Goal: Task Accomplishment & Management: Use online tool/utility

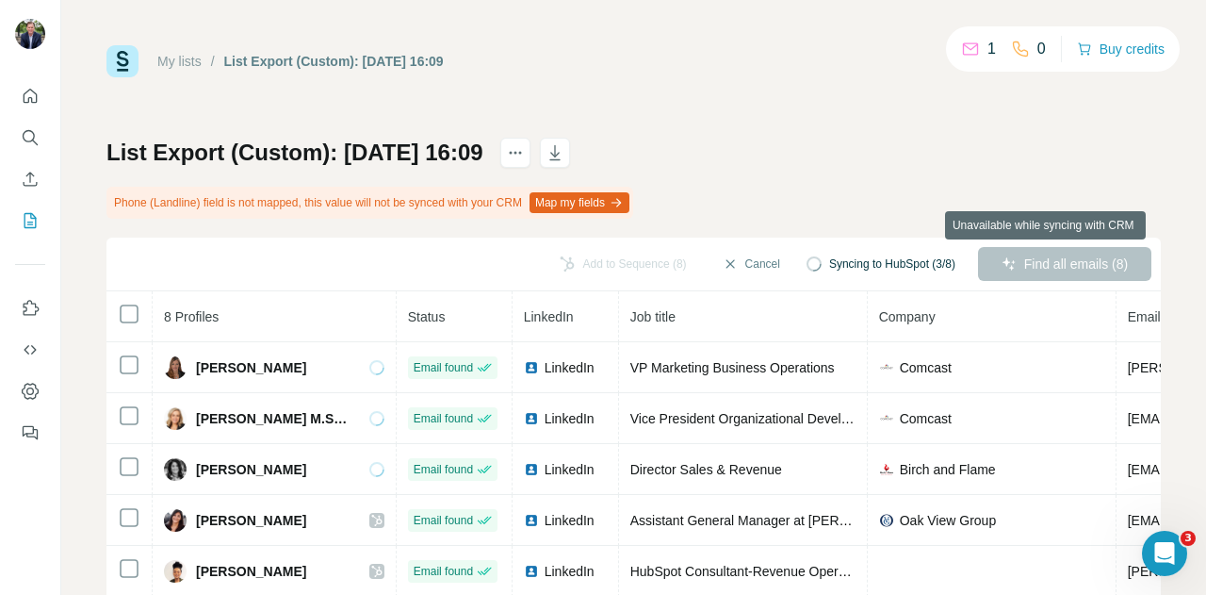
click at [1027, 259] on div "Find all emails (8)" at bounding box center [1064, 264] width 173 height 34
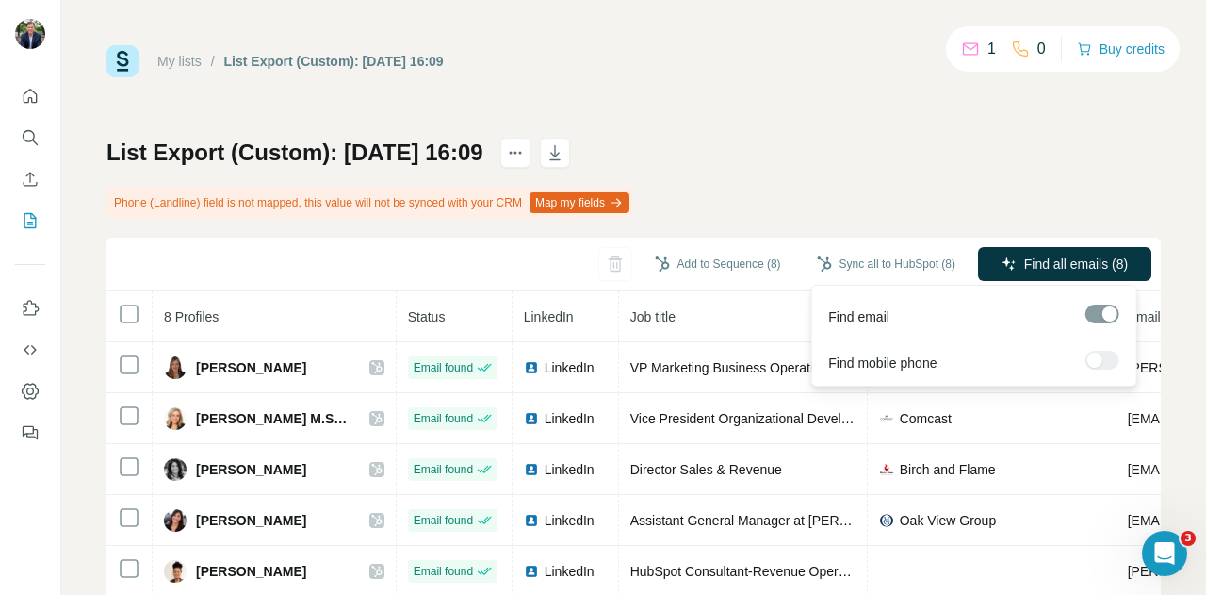
click at [1002, 257] on icon "button" at bounding box center [1009, 263] width 15 height 15
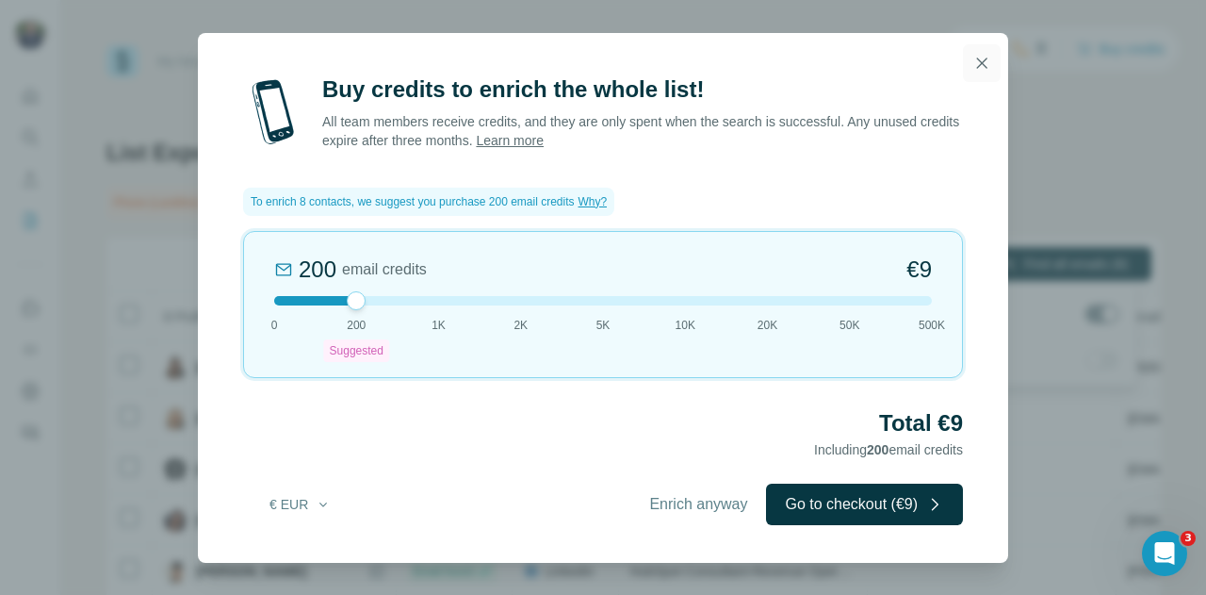
click at [984, 66] on icon "button" at bounding box center [982, 62] width 10 height 10
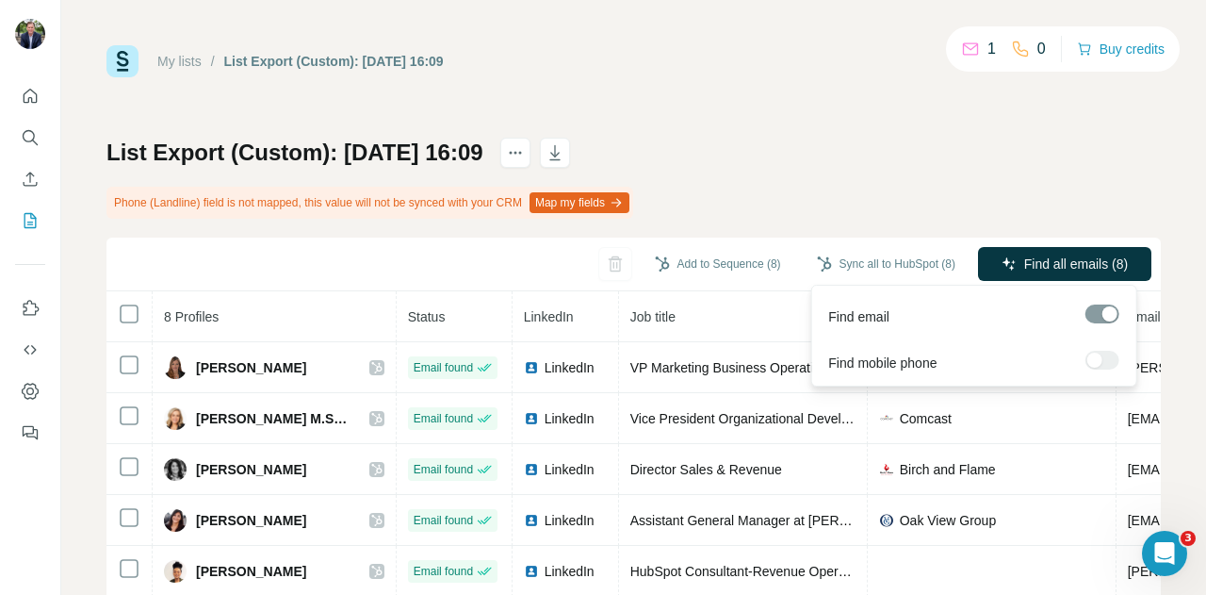
click at [1029, 222] on div "List Export (Custom): [DATE] 16:09 Phone (Landline) field is not mapped, this v…" at bounding box center [633, 444] width 1055 height 612
click at [1001, 256] on button "Find all emails (8)" at bounding box center [1064, 264] width 173 height 34
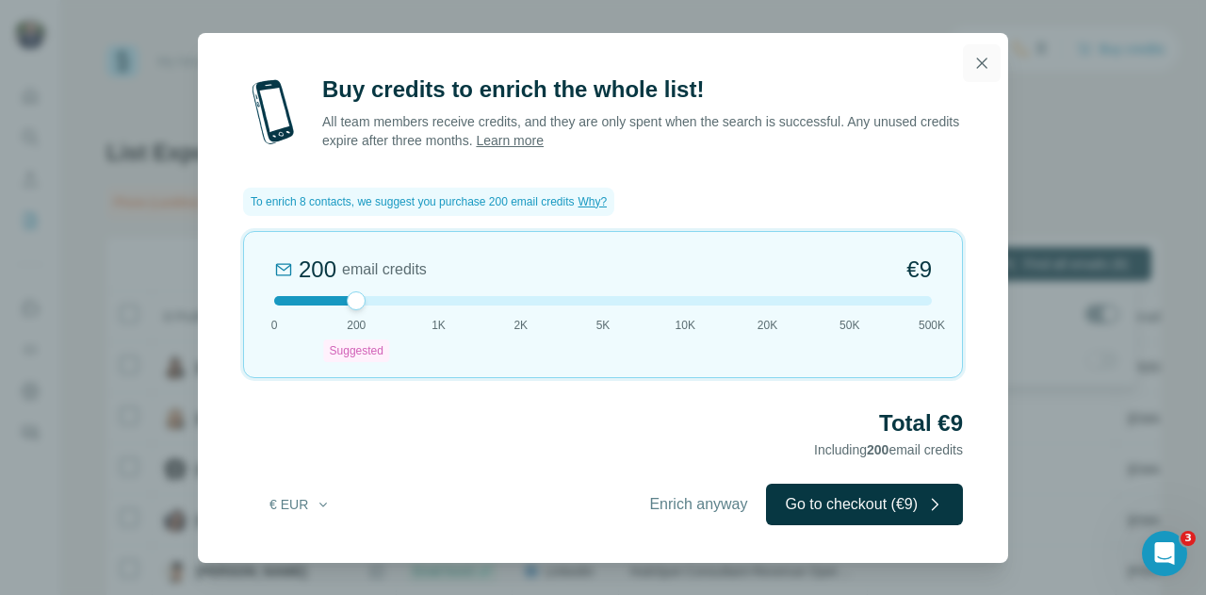
click at [980, 65] on icon "button" at bounding box center [982, 63] width 19 height 19
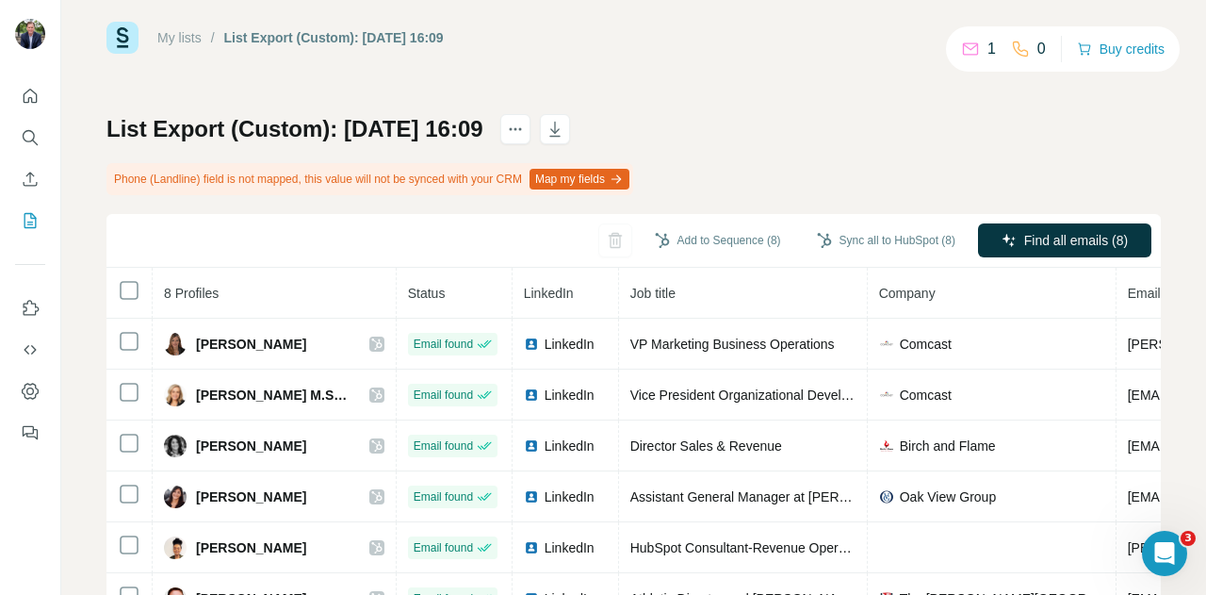
scroll to position [20, 0]
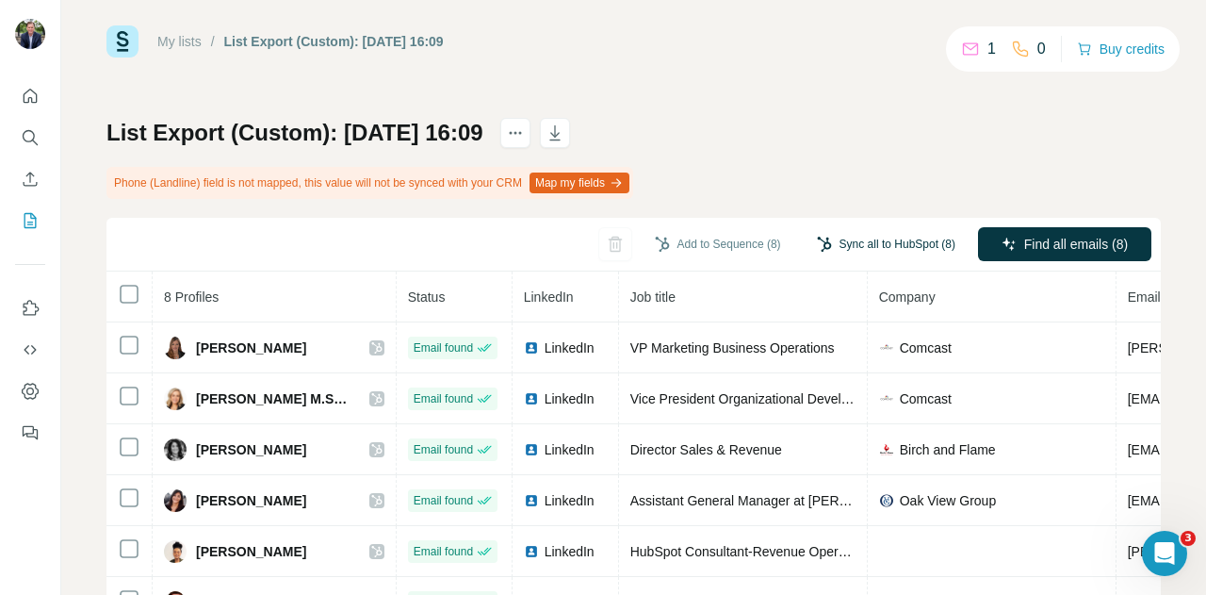
click at [822, 242] on button "Sync all to HubSpot (8)" at bounding box center [886, 244] width 165 height 28
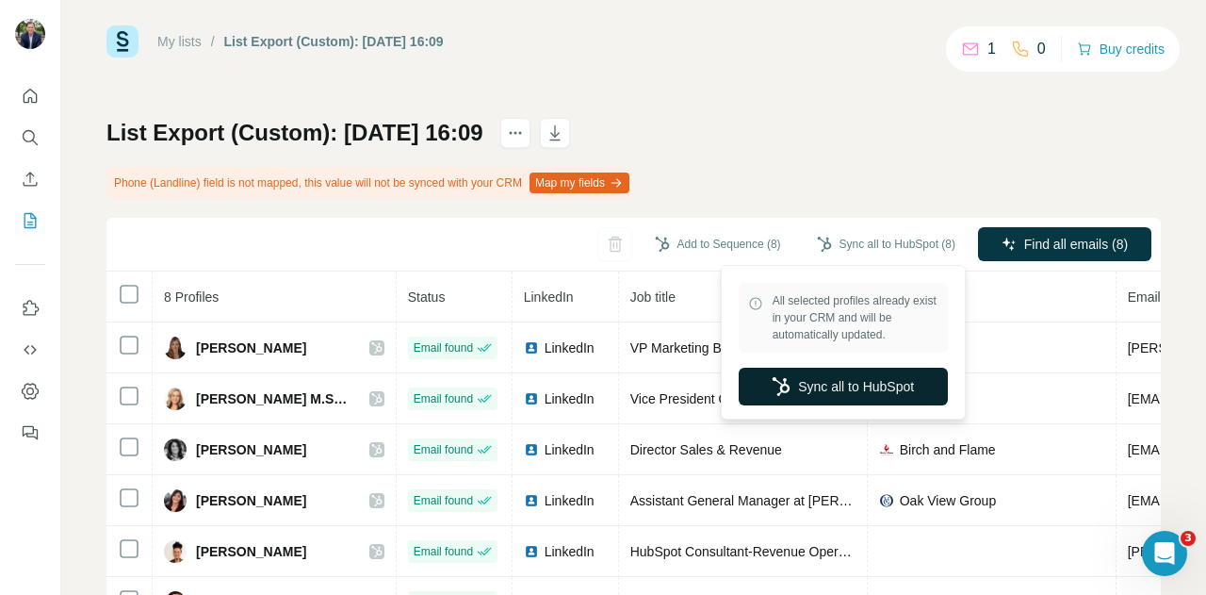
click at [827, 382] on button "Sync all to HubSpot" at bounding box center [843, 387] width 209 height 38
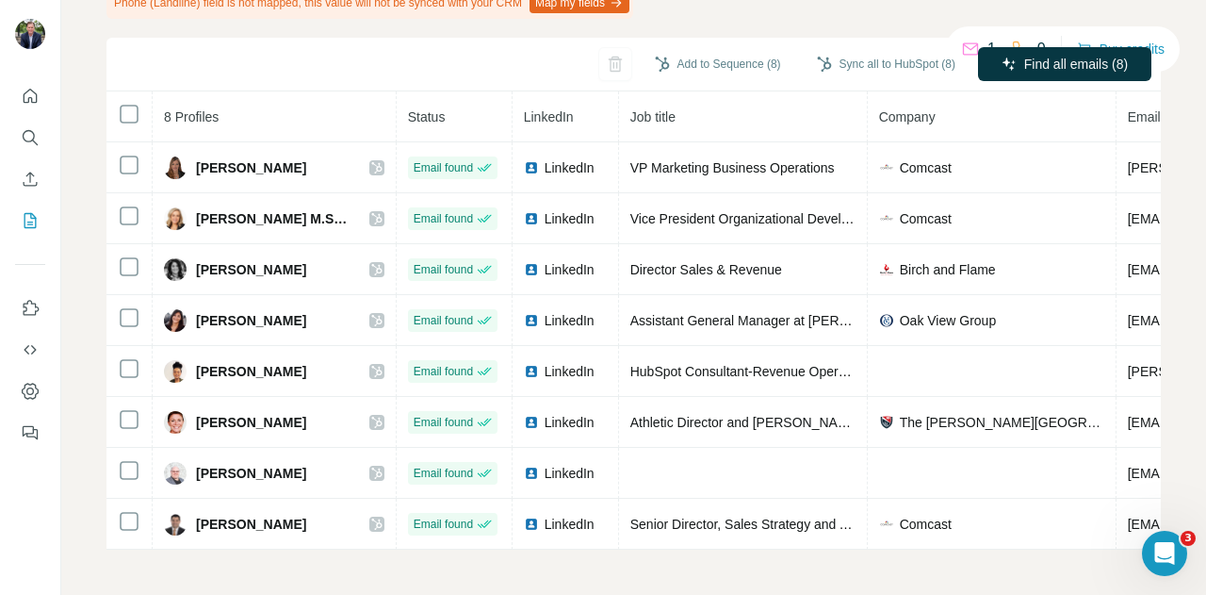
scroll to position [0, 0]
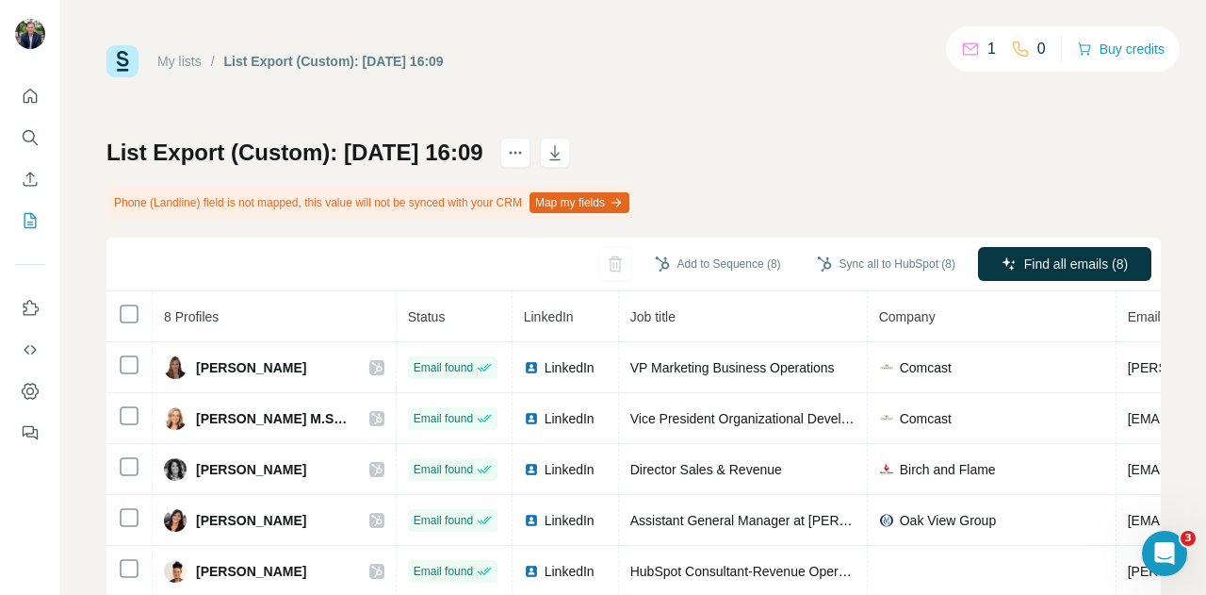
click at [624, 200] on button "Map my fields" at bounding box center [580, 202] width 100 height 21
